Goal: Information Seeking & Learning: Understand process/instructions

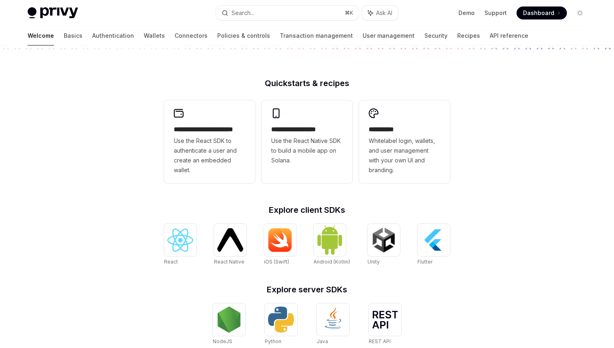
scroll to position [239, 0]
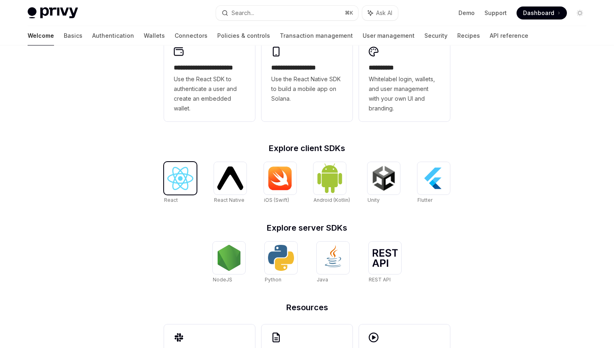
click at [183, 186] on img at bounding box center [180, 178] width 26 height 23
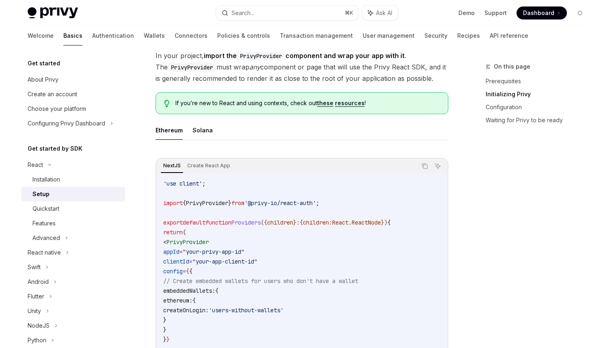
scroll to position [142, 0]
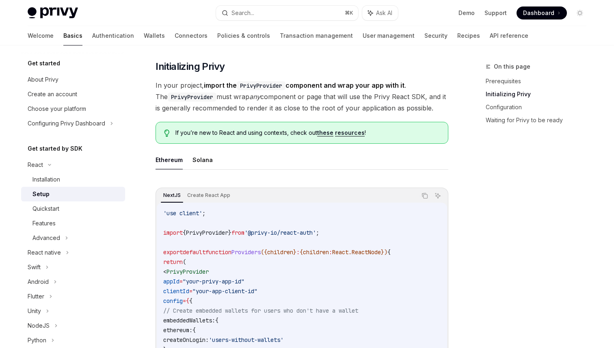
click at [157, 160] on button "Ethereum" at bounding box center [169, 159] width 27 height 19
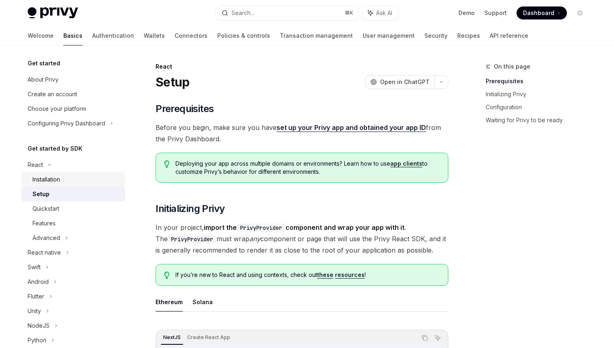
click at [74, 175] on div "Installation" at bounding box center [77, 180] width 88 height 10
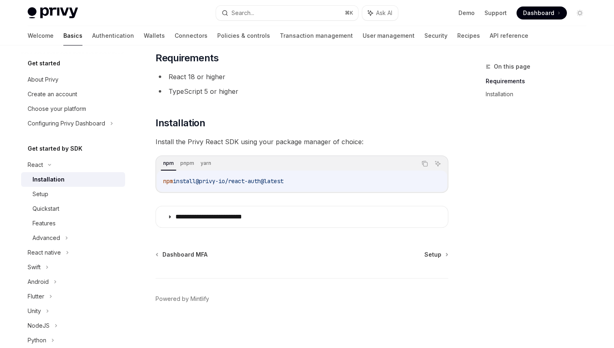
scroll to position [51, 0]
drag, startPoint x: 164, startPoint y: 180, endPoint x: 323, endPoint y: 182, distance: 159.3
click at [324, 182] on div "npm install @privy-io/react-auth@latest" at bounding box center [302, 180] width 291 height 21
copy span "npm install @privy-io/react-auth@latest"
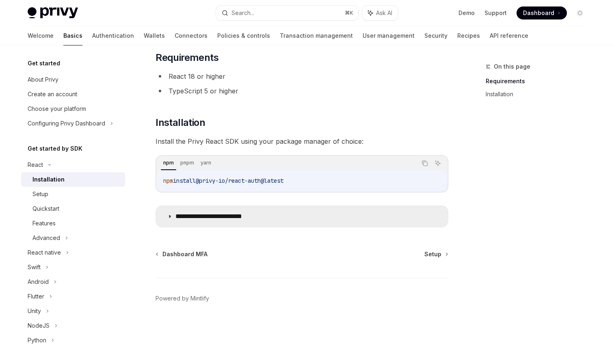
click at [169, 216] on icon at bounding box center [169, 216] width 5 height 5
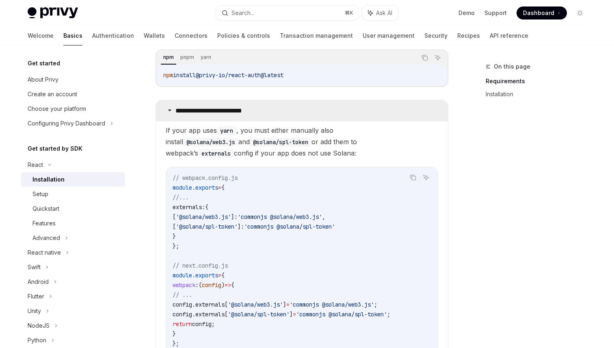
scroll to position [188, 0]
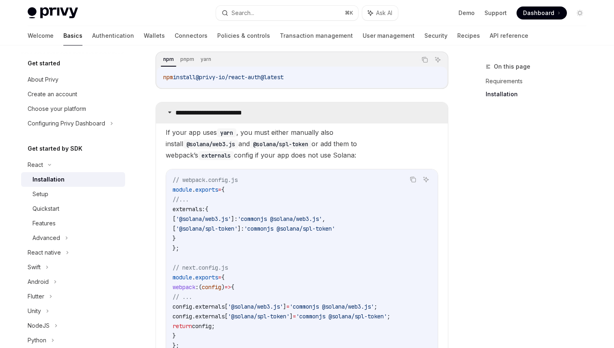
click at [171, 111] on icon at bounding box center [169, 112] width 5 height 5
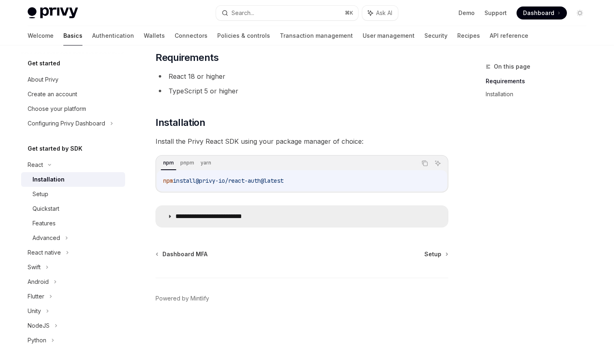
scroll to position [51, 0]
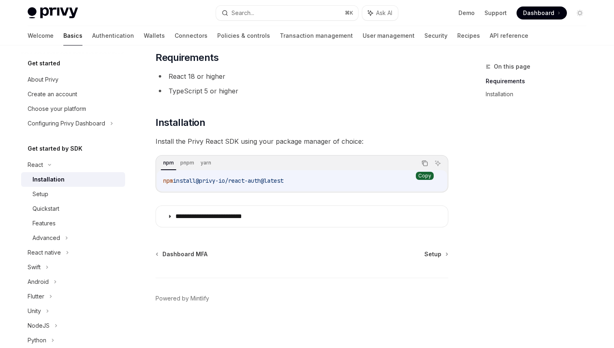
click at [427, 161] on icon "Copy the contents from the code block" at bounding box center [425, 163] width 7 height 7
click at [250, 185] on code "npm install @privy-io/react-auth@latest" at bounding box center [302, 181] width 278 height 10
drag, startPoint x: 165, startPoint y: 182, endPoint x: 313, endPoint y: 183, distance: 148.7
click at [314, 183] on code "npm install @privy-io/react-auth@latest" at bounding box center [302, 181] width 278 height 10
click at [54, 238] on div "Advanced" at bounding box center [47, 238] width 28 height 10
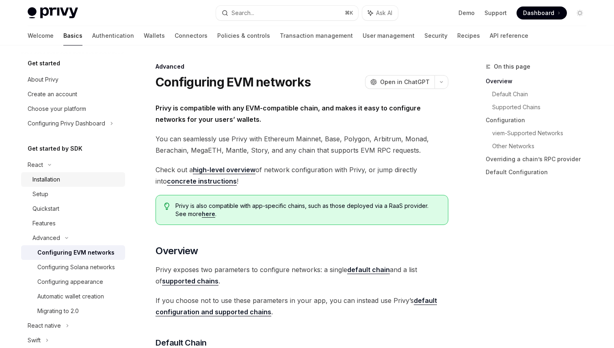
click at [48, 182] on div "Installation" at bounding box center [47, 180] width 28 height 10
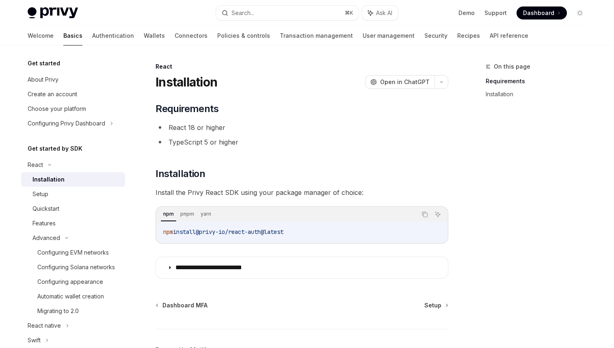
click at [212, 222] on div "npm install @privy-io/react-auth@latest" at bounding box center [302, 231] width 291 height 21
drag, startPoint x: 163, startPoint y: 233, endPoint x: 307, endPoint y: 233, distance: 143.4
click at [307, 233] on code "npm install @privy-io/react-auth@latest" at bounding box center [302, 232] width 278 height 10
copy span "npm install @privy-io/react-auth@latest"
click at [184, 238] on div "npm install @privy-io/react-auth@latest" at bounding box center [302, 231] width 291 height 21
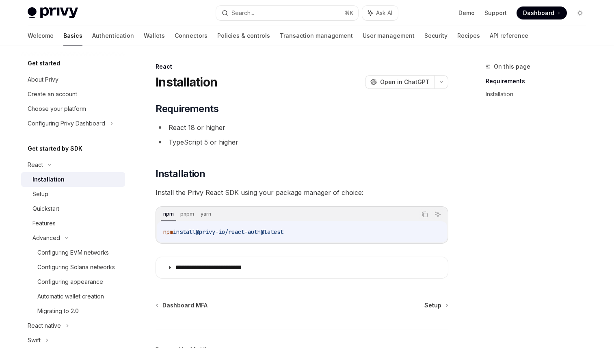
drag, startPoint x: 162, startPoint y: 232, endPoint x: 309, endPoint y: 232, distance: 147.1
click at [309, 232] on div "npm install @privy-io/react-auth@latest" at bounding box center [302, 231] width 291 height 21
copy span "npm install @privy-io/react-auth@latest"
click at [327, 226] on div "npm install @privy-io/react-auth@latest" at bounding box center [302, 231] width 291 height 21
click at [428, 213] on icon "Copy the contents from the code block" at bounding box center [425, 214] width 7 height 7
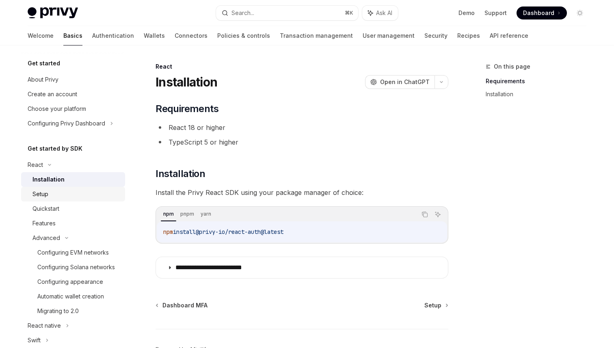
click at [41, 196] on div "Setup" at bounding box center [41, 194] width 16 height 10
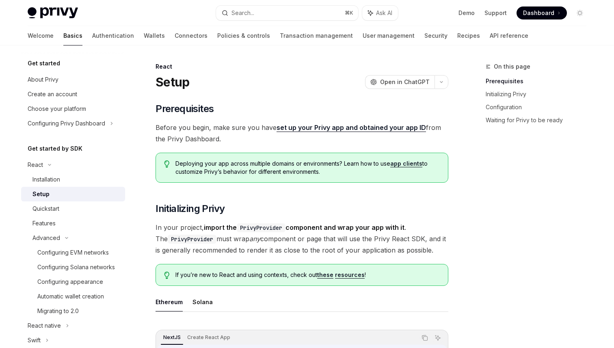
click at [317, 129] on link "set up your Privy app and obtained your app ID" at bounding box center [352, 128] width 150 height 9
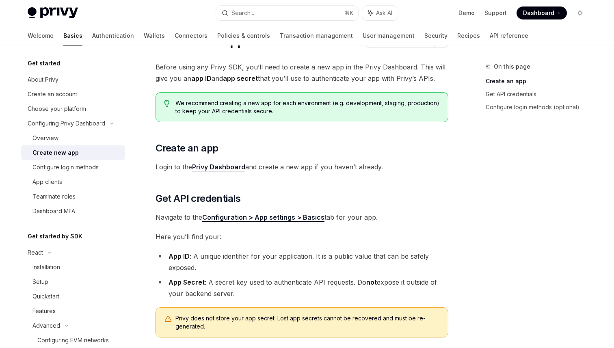
scroll to position [17, 0]
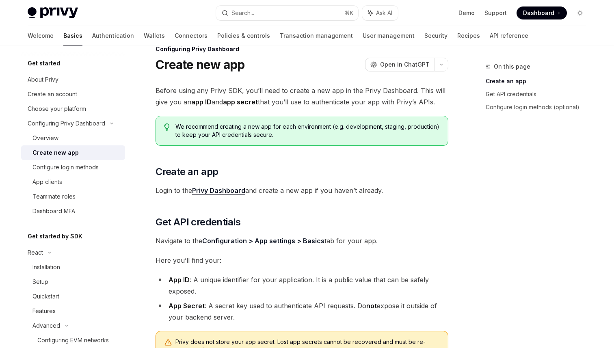
click at [195, 48] on div "Configuring Privy Dashboard" at bounding box center [302, 49] width 293 height 8
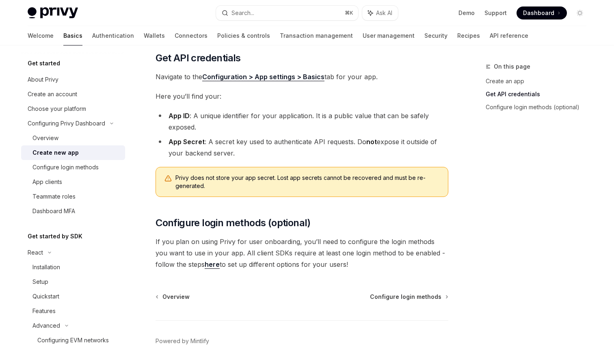
scroll to position [208, 0]
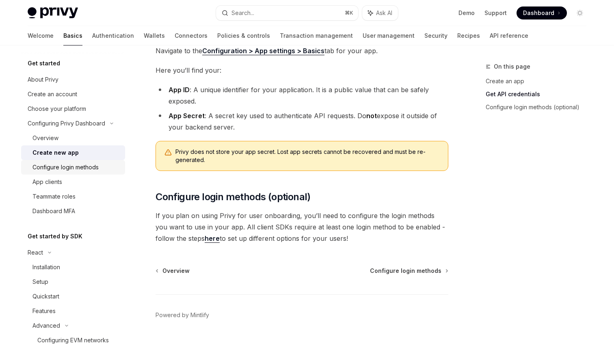
click at [77, 170] on div "Configure login methods" at bounding box center [66, 168] width 66 height 10
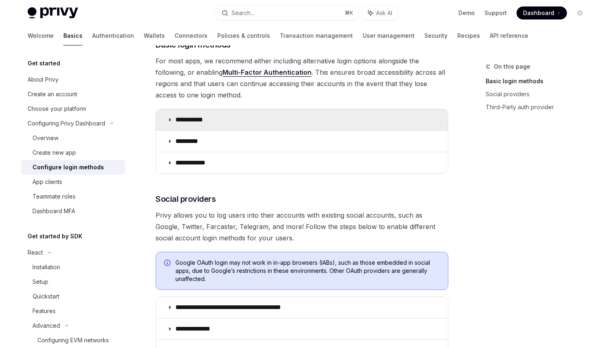
scroll to position [121, 0]
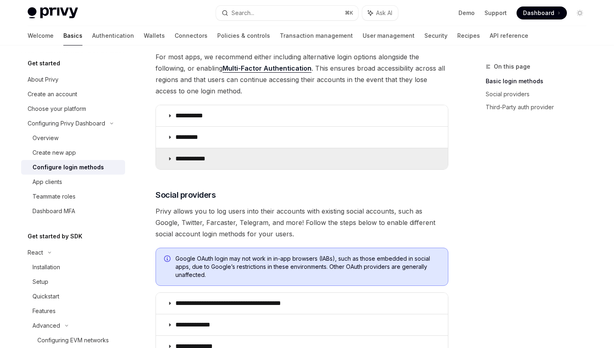
click at [218, 163] on summary "**********" at bounding box center [302, 158] width 292 height 21
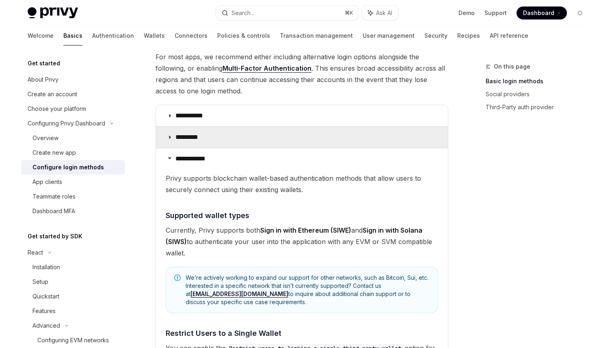
click at [223, 129] on summary "*********" at bounding box center [302, 137] width 292 height 21
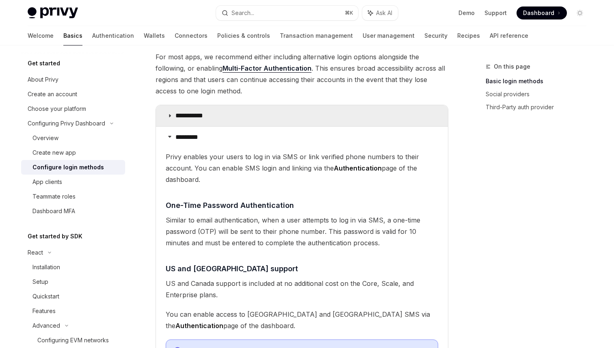
click at [223, 118] on summary "**********" at bounding box center [302, 115] width 292 height 21
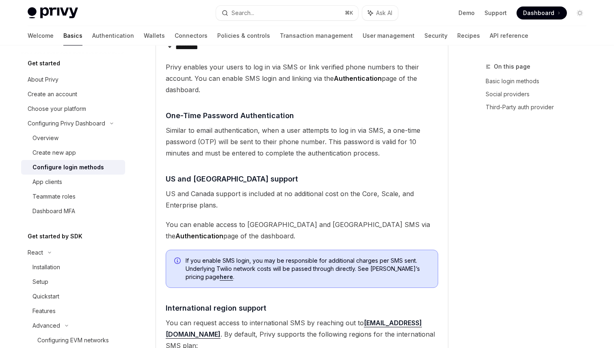
scroll to position [667, 0]
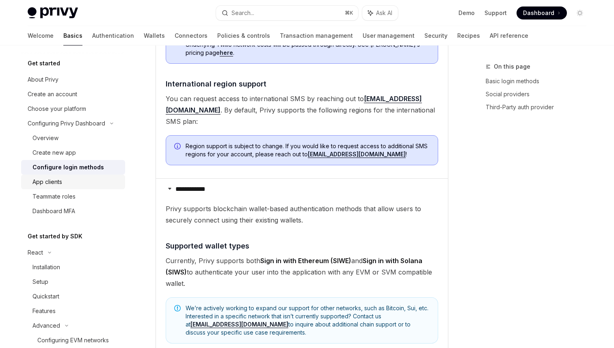
click at [63, 184] on div "App clients" at bounding box center [77, 182] width 88 height 10
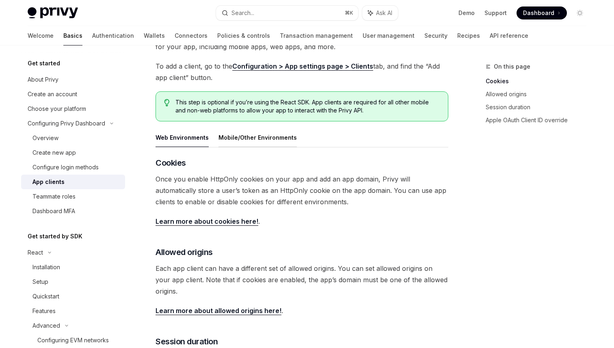
scroll to position [74, 0]
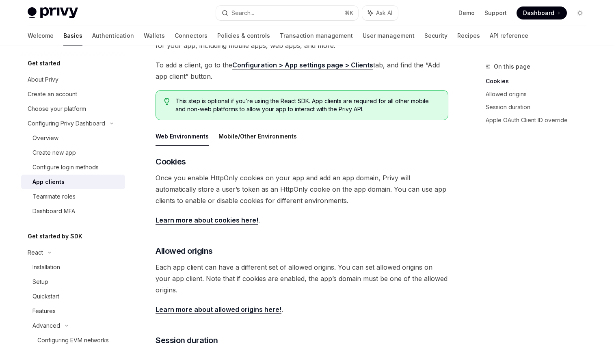
click at [188, 140] on button "Web Environments" at bounding box center [182, 136] width 53 height 19
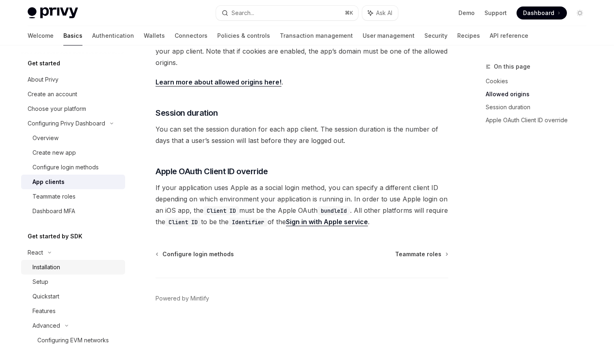
click at [57, 269] on div "Installation" at bounding box center [47, 268] width 28 height 10
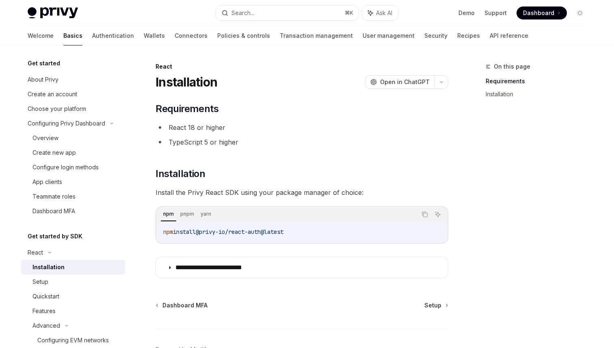
scroll to position [51, 0]
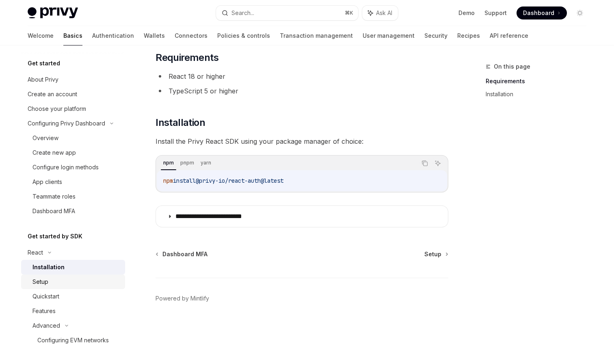
click at [40, 282] on div "Setup" at bounding box center [41, 282] width 16 height 10
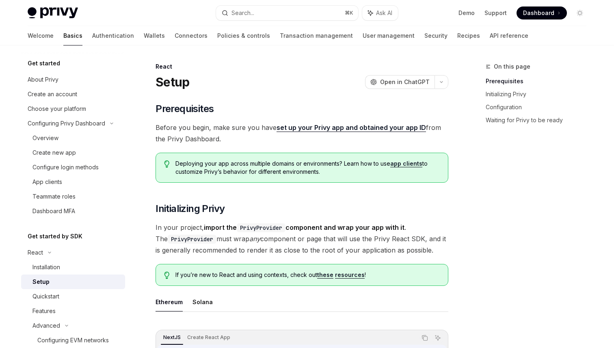
type textarea "*"
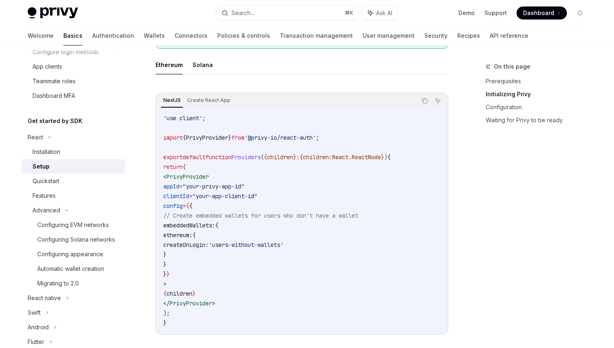
scroll to position [222, 0]
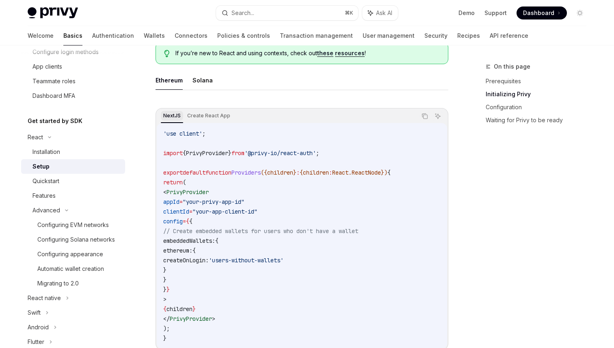
click at [173, 119] on div "NextJS" at bounding box center [172, 116] width 22 height 10
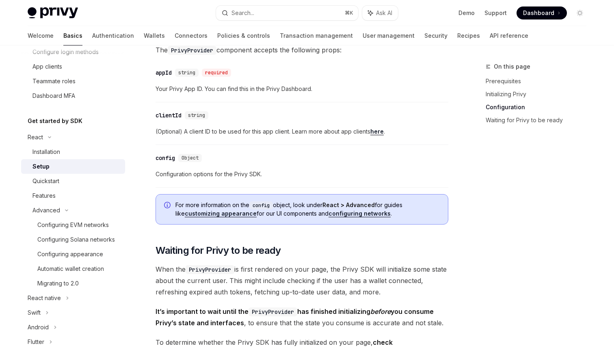
scroll to position [579, 0]
click at [252, 135] on span "(Optional) A client ID to be used for this app client. Learn more about app cli…" at bounding box center [302, 132] width 293 height 10
click at [85, 13] on div "Privy Docs home page" at bounding box center [119, 12] width 182 height 11
click at [220, 160] on div "​ config Object" at bounding box center [298, 159] width 285 height 10
drag, startPoint x: 235, startPoint y: 176, endPoint x: 253, endPoint y: 176, distance: 17.5
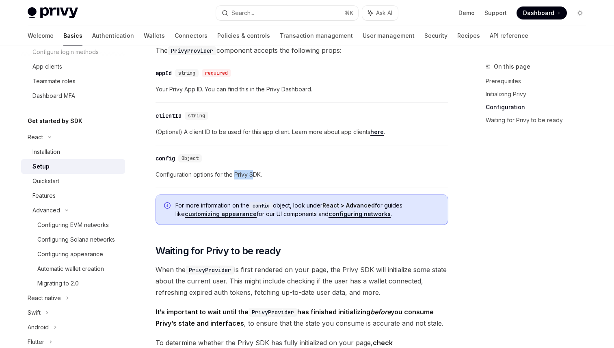
click at [253, 176] on span "Configuration options for the Privy SDK." at bounding box center [302, 175] width 293 height 10
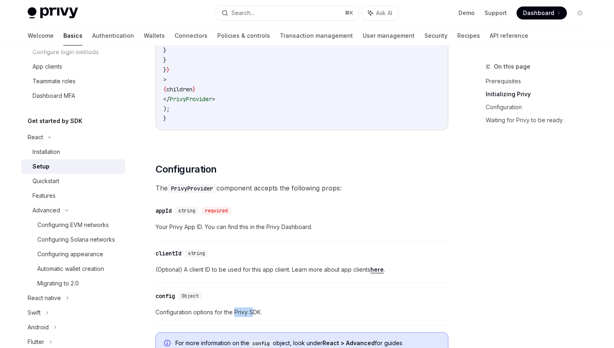
scroll to position [283, 0]
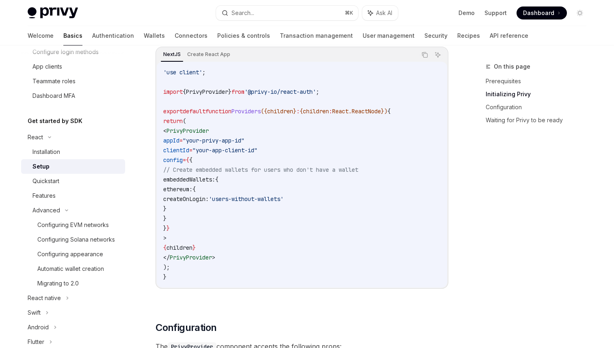
click at [258, 152] on span ""your-app-client-id"" at bounding box center [225, 150] width 65 height 7
drag, startPoint x: 182, startPoint y: 141, endPoint x: 297, endPoint y: 150, distance: 115.3
click at [297, 150] on code "'use client' ; import { PrivyProvider } from '@privy-io/react-auth' ; export de…" at bounding box center [302, 174] width 278 height 215
copy code "appId = "your-privy-app-id" clientId = "your-app-client-id""
click at [536, 14] on span "Dashboard" at bounding box center [538, 13] width 31 height 8
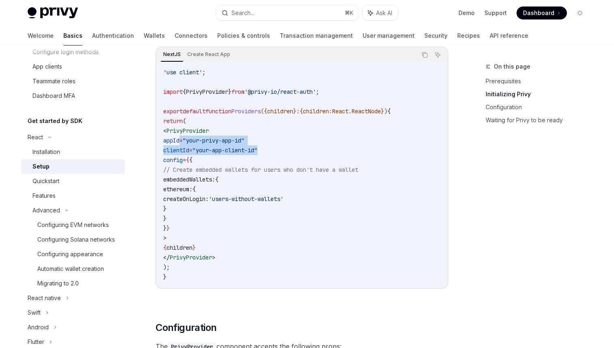
click at [0, 0] on div "Privy Docs home page Search... ⌘ K Ask AI Demo Support Dashboard Dashboard Sear…" at bounding box center [307, 23] width 614 height 46
